Goal: Transaction & Acquisition: Purchase product/service

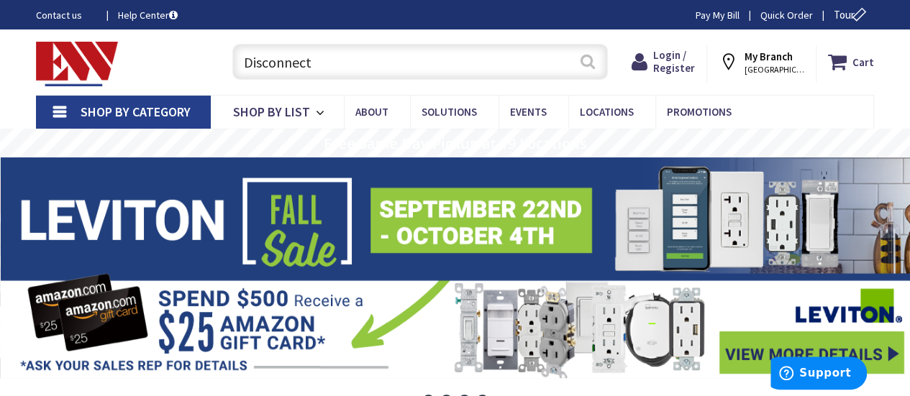
type input "Disconnect"
click at [588, 66] on button "Search" at bounding box center [587, 61] width 19 height 32
type input "[MEDICAL_DATA] opposite [GEOGRAPHIC_DATA], [GEOGRAPHIC_DATA], [GEOGRAPHIC_DATA]"
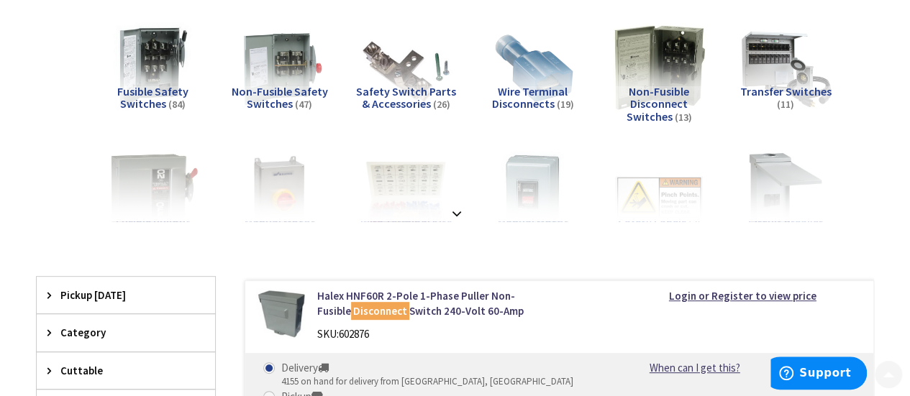
scroll to position [216, 0]
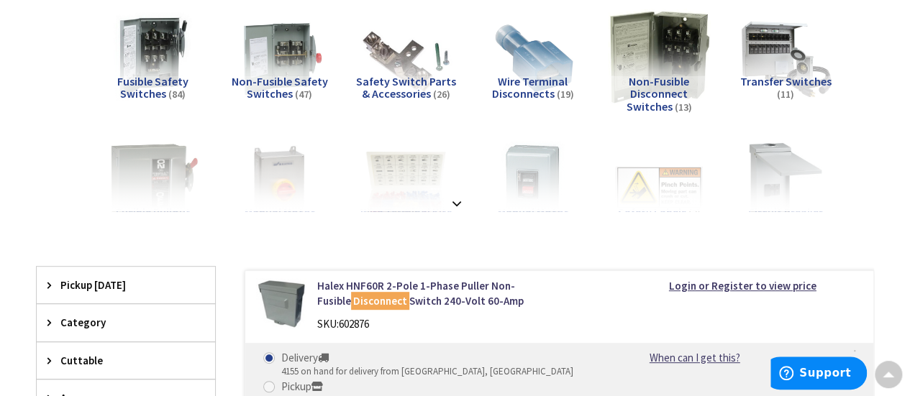
click at [671, 68] on img at bounding box center [659, 57] width 102 height 102
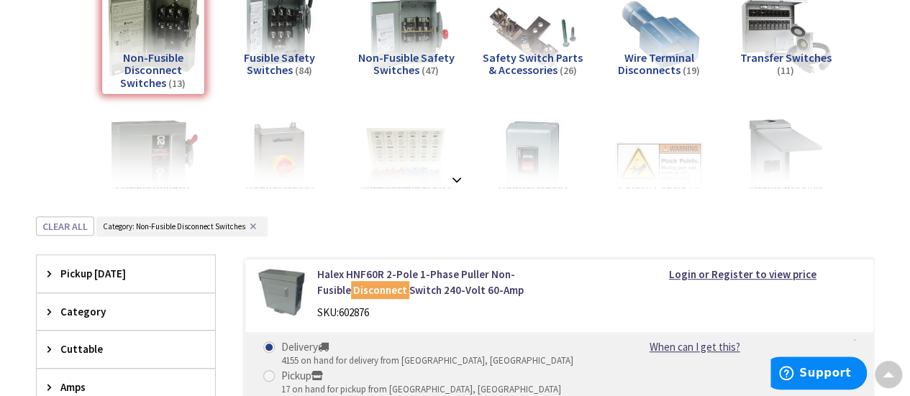
scroll to position [0, 0]
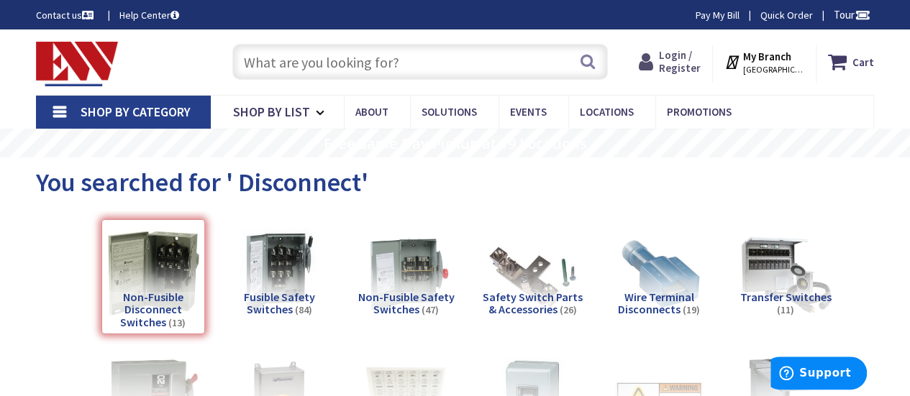
click at [683, 67] on span "Login / Register" at bounding box center [680, 61] width 42 height 27
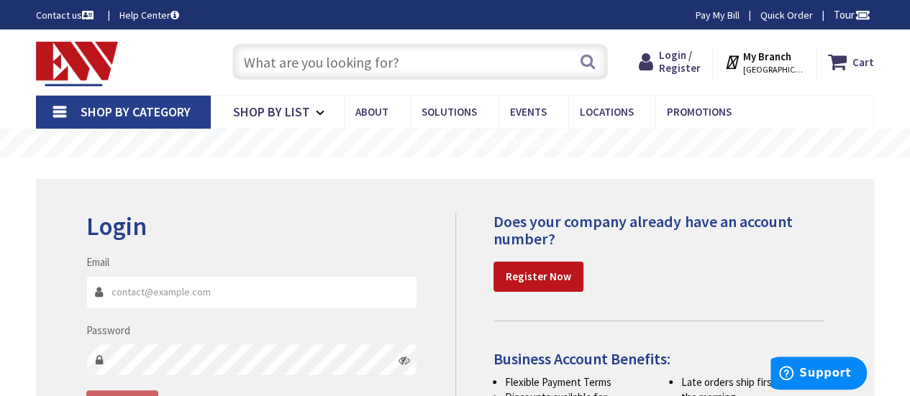
click at [186, 286] on input "Email" at bounding box center [251, 292] width 331 height 32
type input "[PERSON_NAME][EMAIL_ADDRESS][PERSON_NAME][DOMAIN_NAME]"
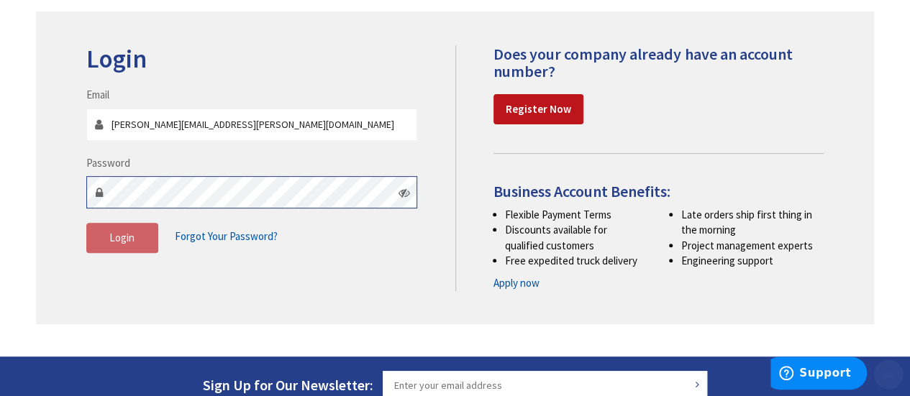
scroll to position [216, 0]
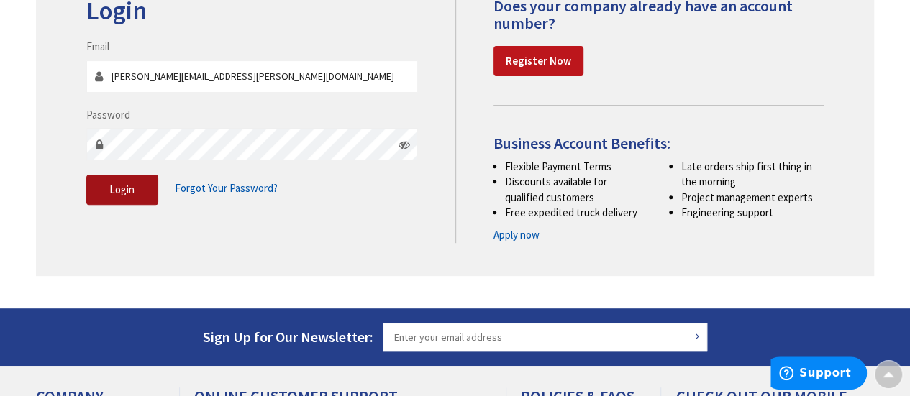
click at [130, 186] on span "Login" at bounding box center [121, 190] width 25 height 14
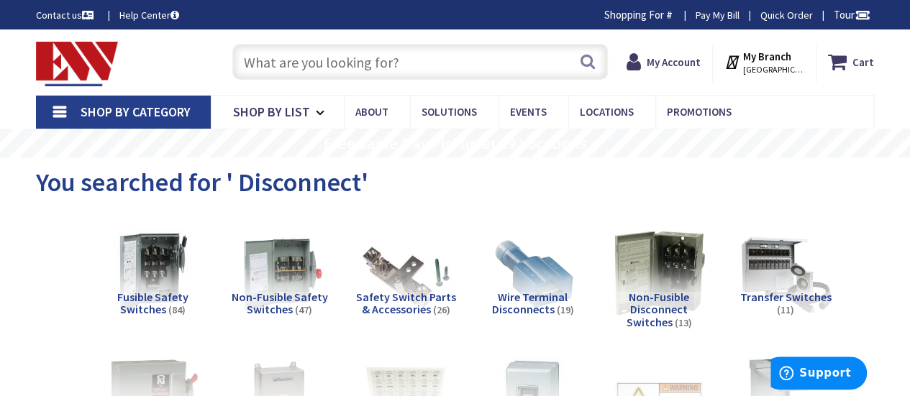
paste input "Disconnect"
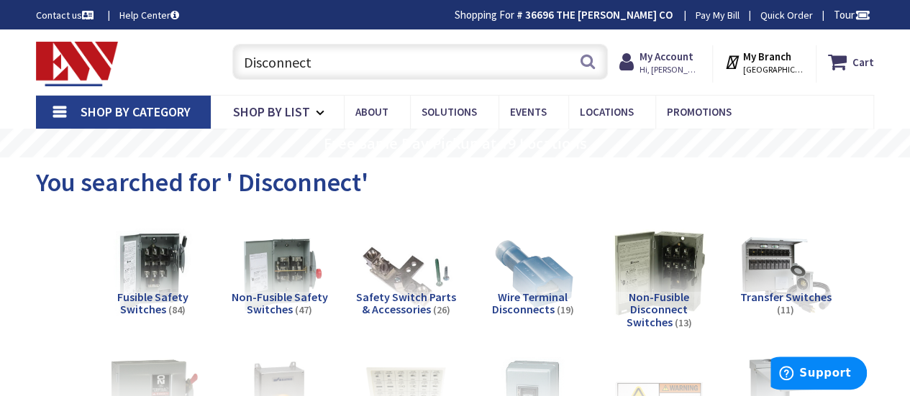
click at [246, 59] on input "Disconnect" at bounding box center [419, 62] width 375 height 36
type input "three phase Disconnect"
click at [580, 60] on button "Search" at bounding box center [587, 61] width 19 height 32
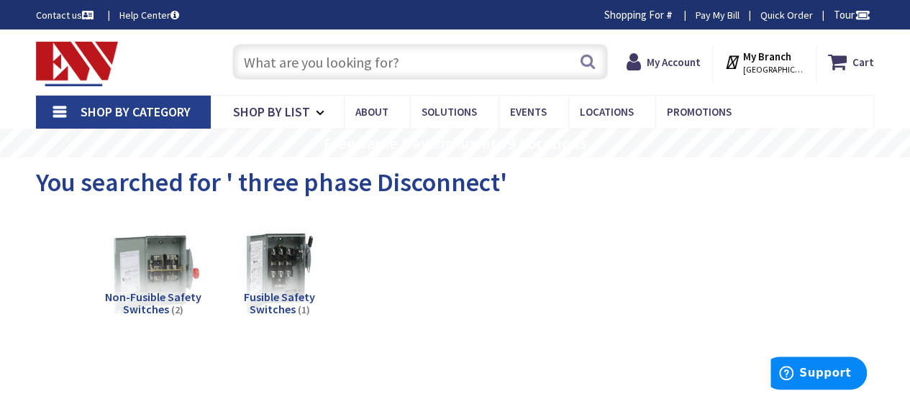
click at [158, 260] on img at bounding box center [153, 273] width 102 height 102
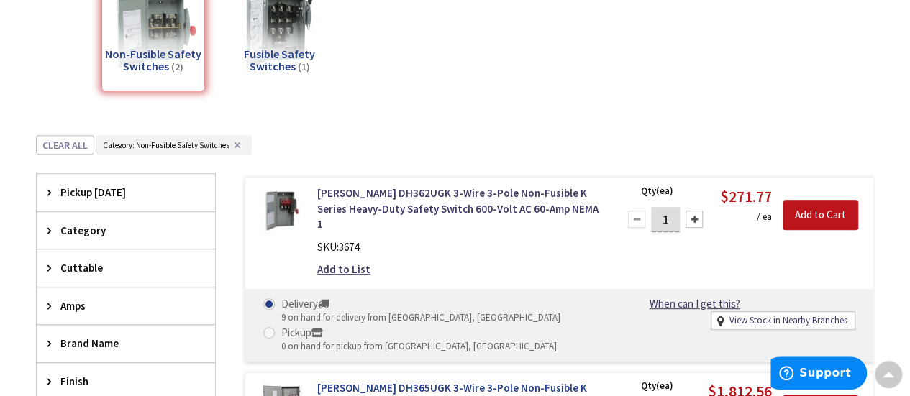
scroll to position [233, 0]
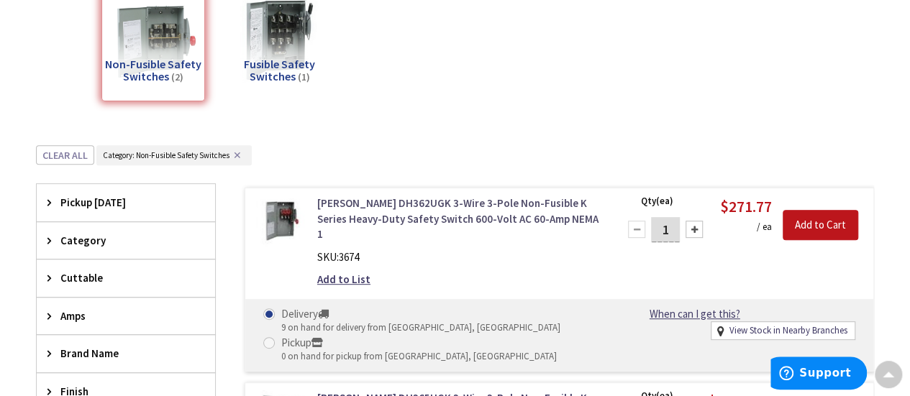
click at [393, 206] on link "[PERSON_NAME] DH362UGK 3-Wire 3-Pole Non-Fusible K Series Heavy-Duty Safety Swi…" at bounding box center [458, 219] width 283 height 46
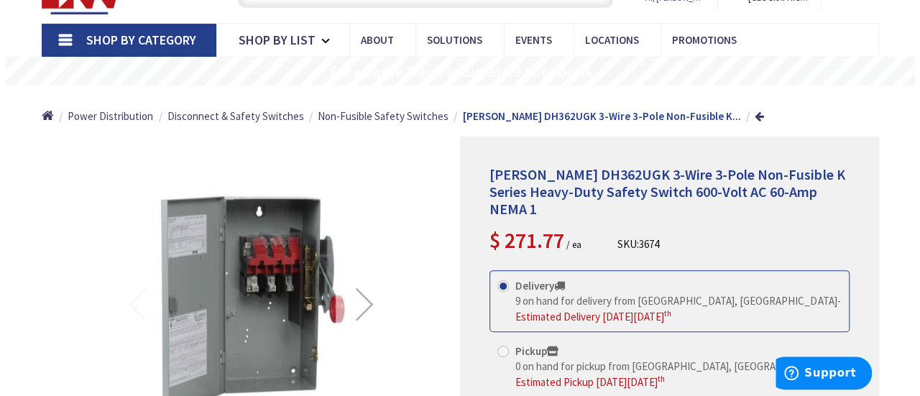
scroll to position [144, 0]
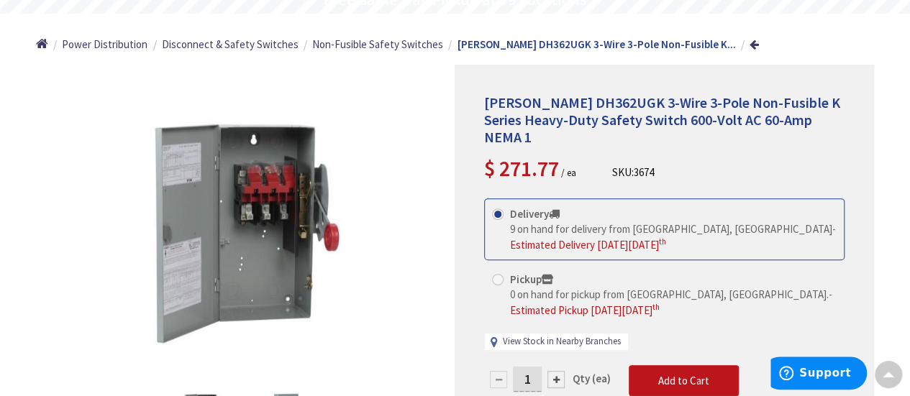
click at [567, 335] on link "View Stock in Nearby Branches" at bounding box center [562, 342] width 118 height 14
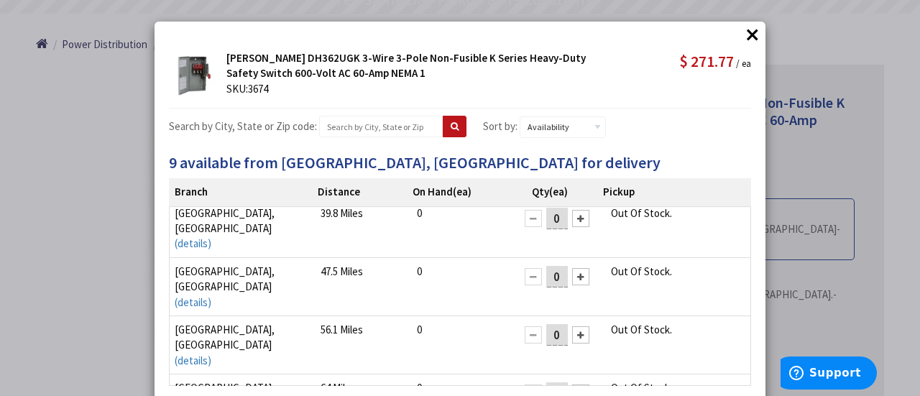
scroll to position [9, 0]
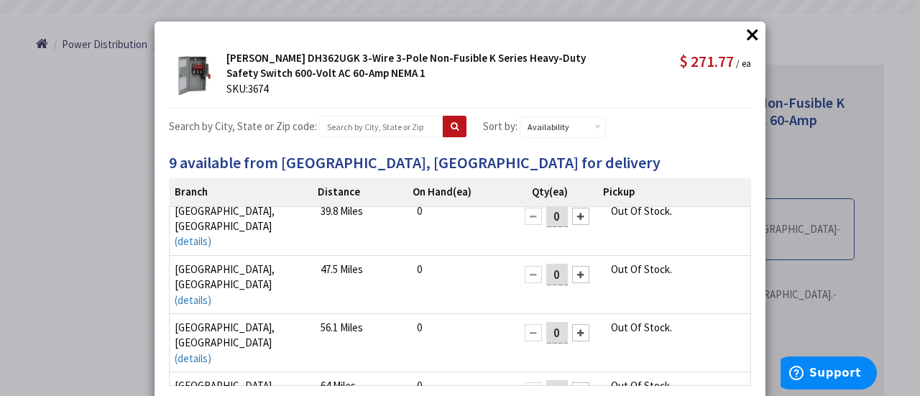
click at [747, 31] on button "×" at bounding box center [753, 35] width 22 height 22
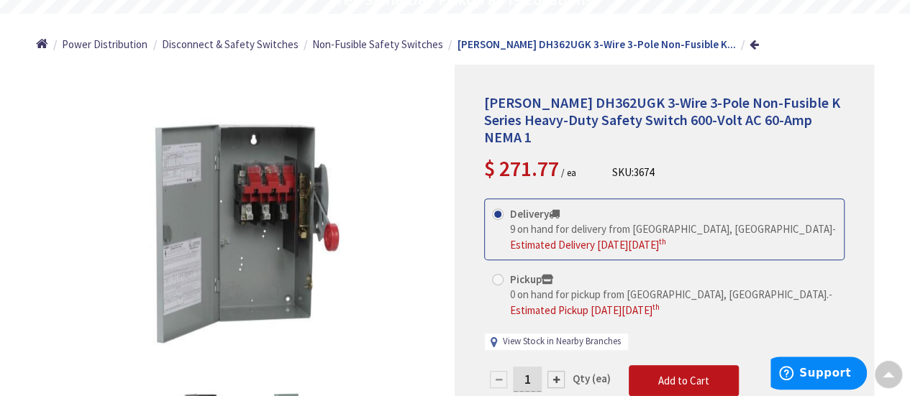
click at [587, 335] on link "View Stock in Nearby Branches" at bounding box center [562, 342] width 118 height 14
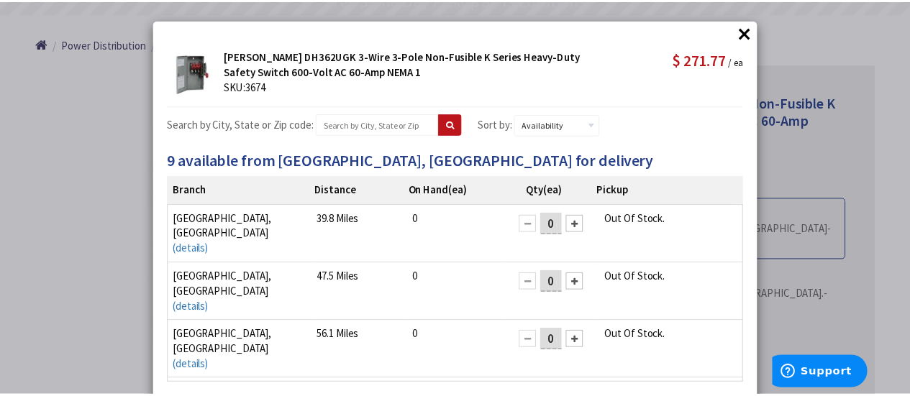
scroll to position [0, 0]
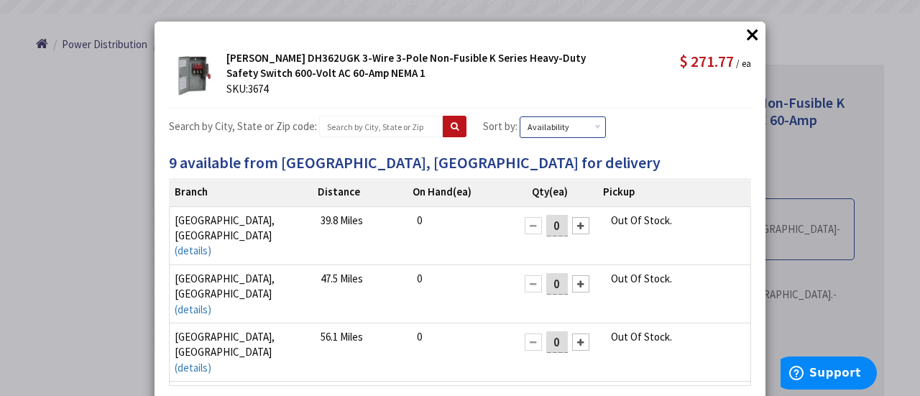
click at [551, 124] on select "Availability On Hand Distance" at bounding box center [563, 127] width 86 height 22
select select "data-on-hand"
click at [520, 116] on select "Availability On Hand Distance" at bounding box center [563, 127] width 86 height 22
click at [749, 38] on button "×" at bounding box center [753, 35] width 22 height 22
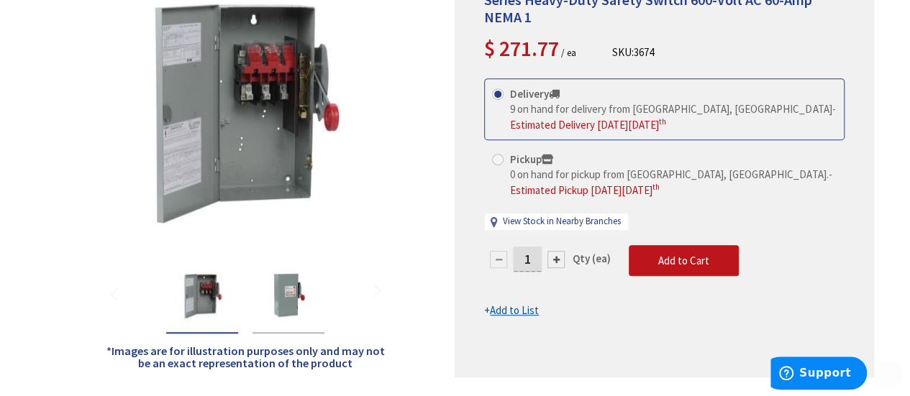
scroll to position [288, 0]
